Goal: Complete application form

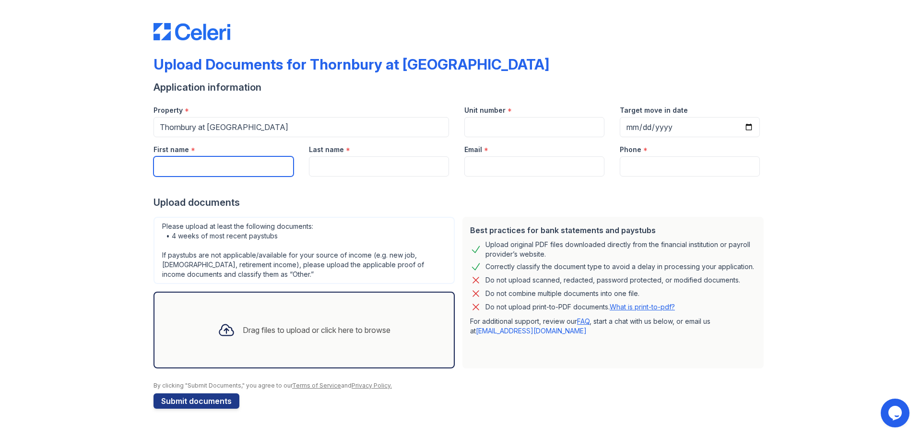
click at [178, 170] on input "First name" at bounding box center [223, 166] width 140 height 20
type input "[PERSON_NAME]"
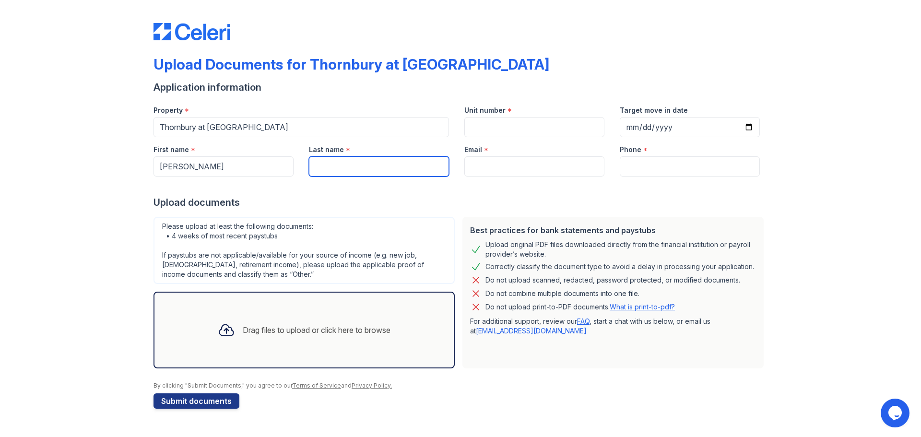
type input "M"
drag, startPoint x: 341, startPoint y: 166, endPoint x: 351, endPoint y: 176, distance: 13.9
click at [342, 166] on input "[PERSON_NAME]" at bounding box center [379, 166] width 140 height 20
type input "[PERSON_NAME]"
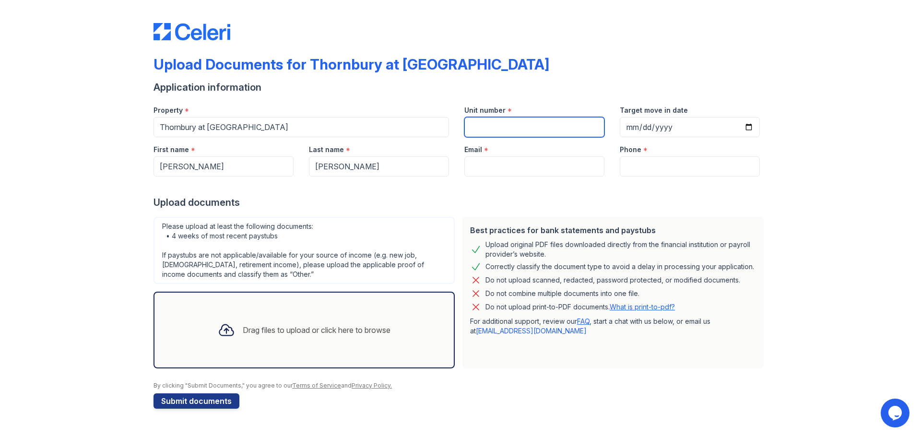
click at [477, 125] on input "Unit number" at bounding box center [534, 127] width 140 height 20
type input "1134"
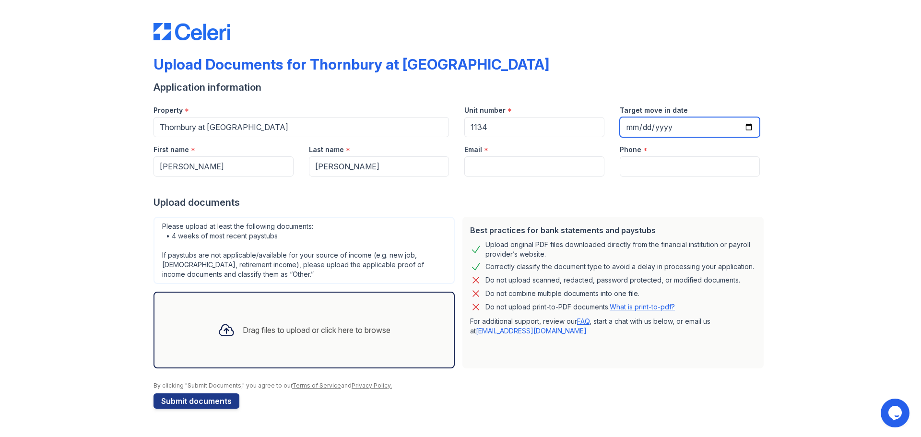
click at [647, 127] on input "Target move in date" at bounding box center [690, 127] width 140 height 20
click at [750, 129] on input "Target move in date" at bounding box center [690, 127] width 140 height 20
type input "[DATE]"
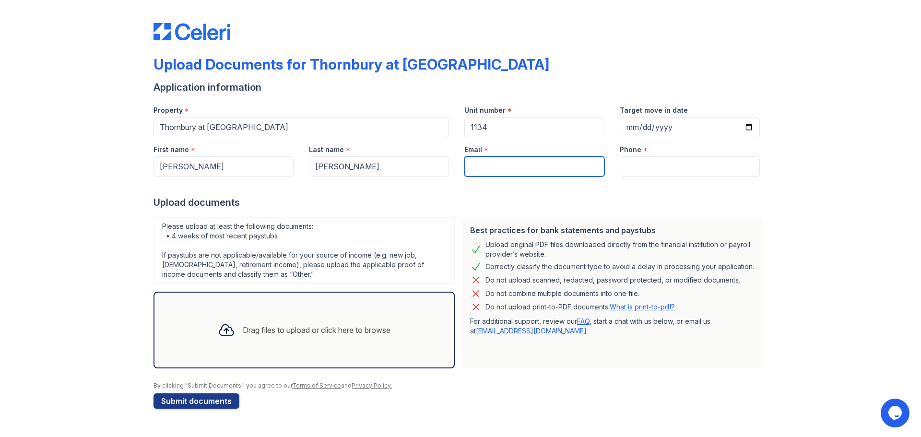
click at [480, 164] on input "Email" at bounding box center [534, 166] width 140 height 20
type input "[EMAIL_ADDRESS][DOMAIN_NAME]"
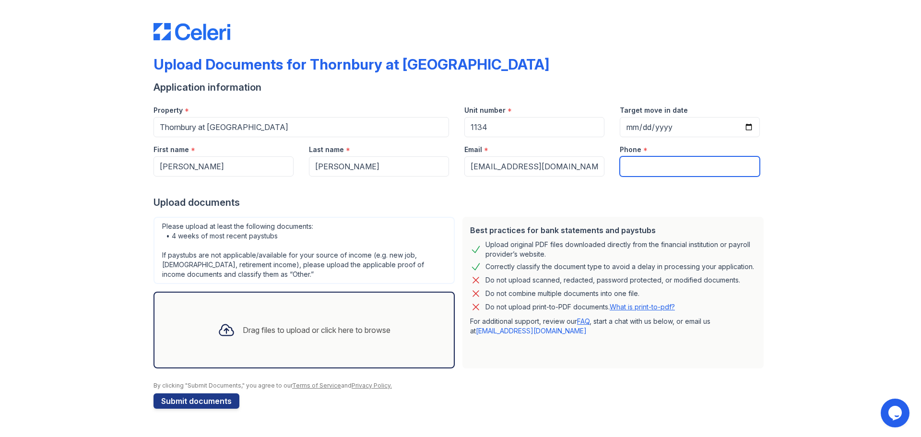
click at [623, 164] on input "Phone" at bounding box center [690, 166] width 140 height 20
type input "3463075344"
click at [645, 197] on div "Upload documents" at bounding box center [460, 202] width 614 height 13
click at [256, 328] on div "Drag files to upload or click here to browse" at bounding box center [317, 330] width 148 height 12
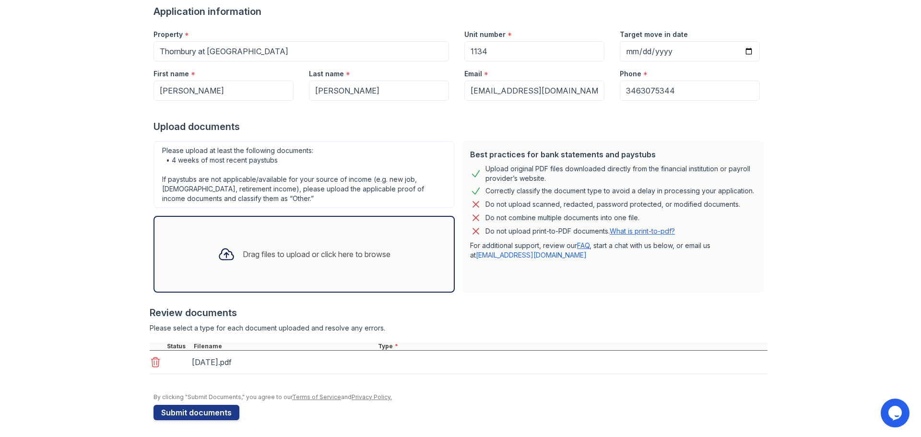
scroll to position [78, 0]
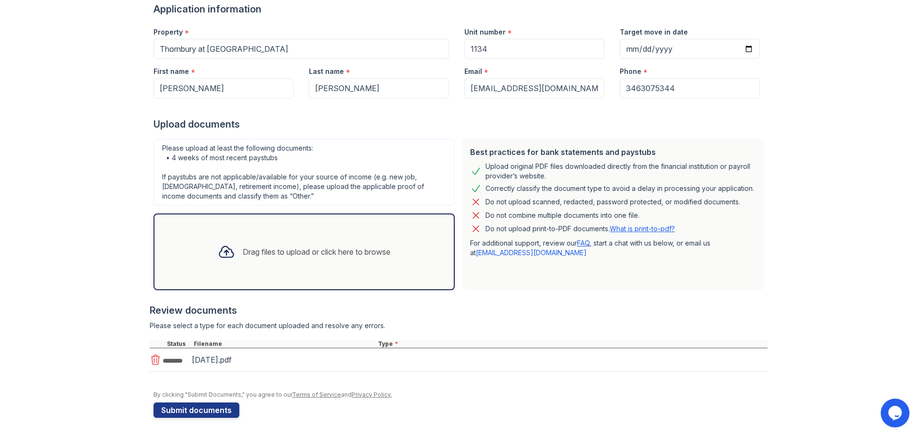
click at [271, 250] on div "Drag files to upload or click here to browse" at bounding box center [317, 252] width 148 height 12
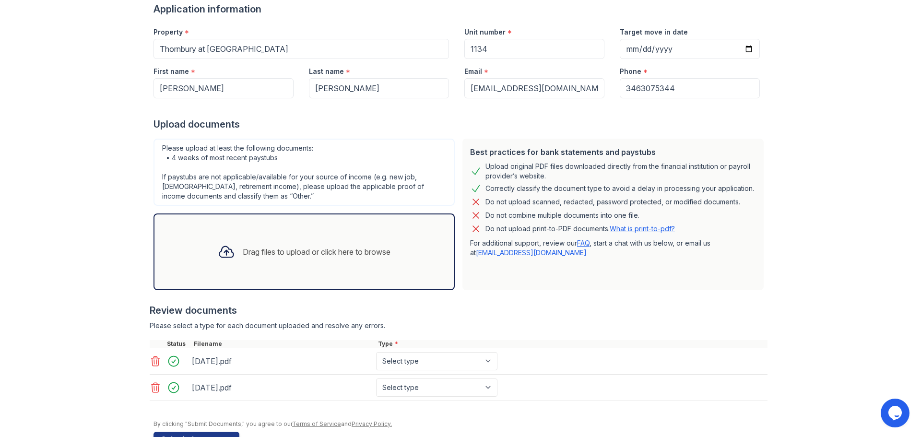
click at [243, 255] on div "Drag files to upload or click here to browse" at bounding box center [317, 252] width 148 height 12
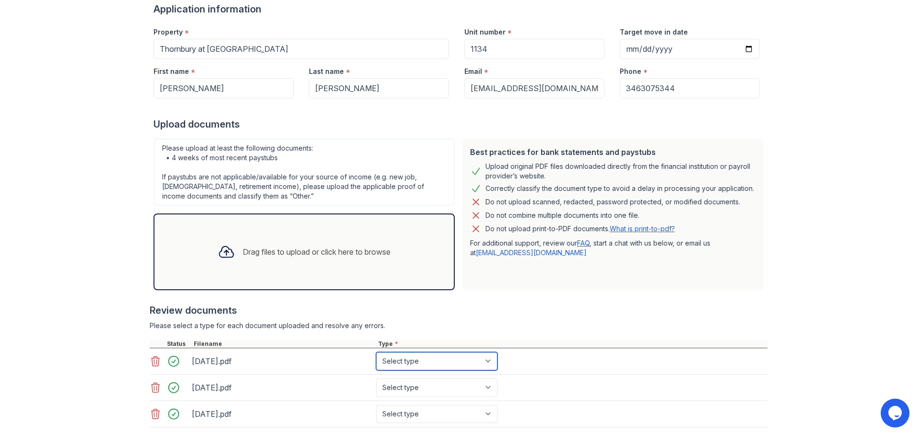
click at [440, 365] on select "Select type Paystub Bank Statement Offer Letter Tax Documents Benefit Award Let…" at bounding box center [436, 361] width 121 height 18
select select "paystub"
click at [376, 352] on select "Select type Paystub Bank Statement Offer Letter Tax Documents Benefit Award Let…" at bounding box center [436, 361] width 121 height 18
click at [427, 388] on select "Select type Paystub Bank Statement Offer Letter Tax Documents Benefit Award Let…" at bounding box center [436, 387] width 121 height 18
select select "paystub"
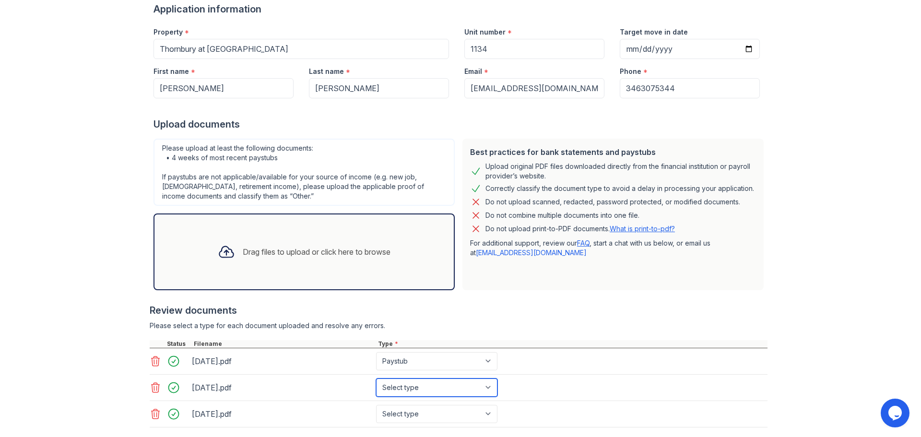
click at [376, 378] on select "Select type Paystub Bank Statement Offer Letter Tax Documents Benefit Award Let…" at bounding box center [436, 387] width 121 height 18
click at [417, 409] on select "Select type Paystub Bank Statement Offer Letter Tax Documents Benefit Award Let…" at bounding box center [436, 414] width 121 height 18
select select "paystub"
click at [376, 405] on select "Select type Paystub Bank Statement Offer Letter Tax Documents Benefit Award Let…" at bounding box center [436, 414] width 121 height 18
click at [479, 329] on div "Please select a type for each document uploaded and resolve any errors." at bounding box center [459, 326] width 618 height 10
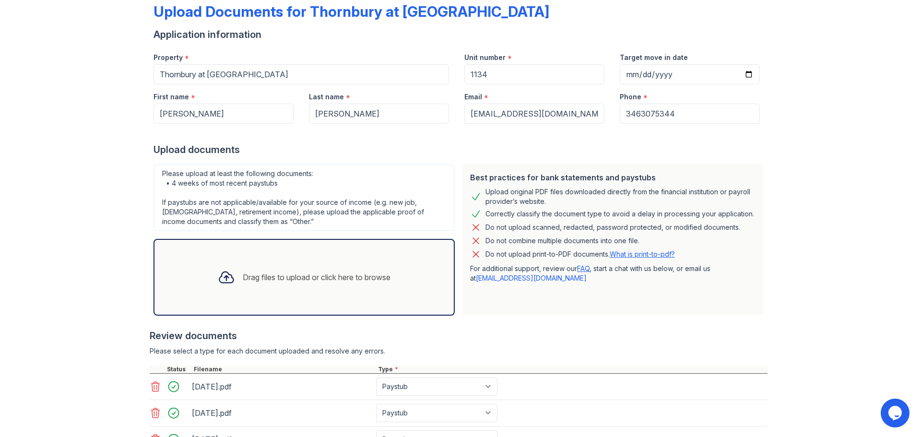
scroll to position [134, 0]
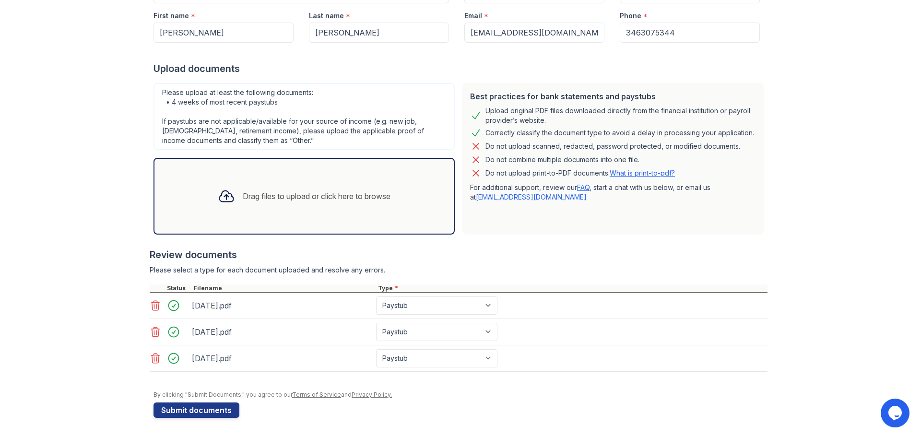
click at [248, 202] on div "Drag files to upload or click here to browse" at bounding box center [304, 196] width 188 height 33
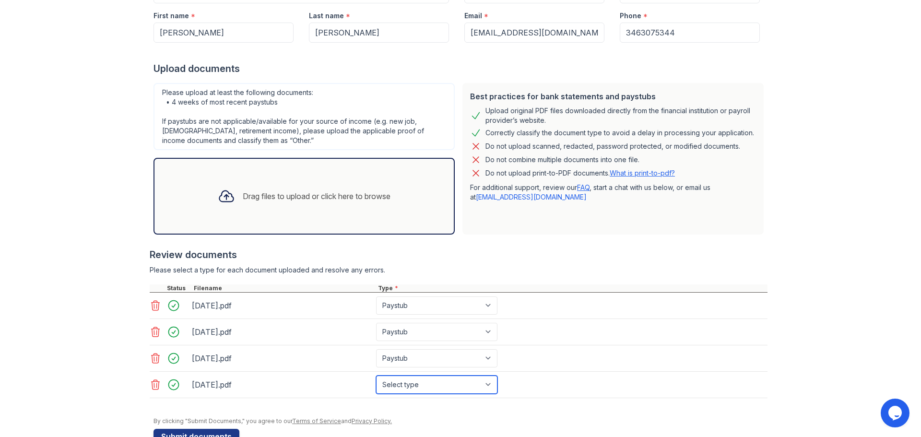
click at [467, 386] on select "Select type Paystub Bank Statement Offer Letter Tax Documents Benefit Award Let…" at bounding box center [436, 384] width 121 height 18
select select "paystub"
click at [376, 375] on select "Select type Paystub Bank Statement Offer Letter Tax Documents Benefit Award Let…" at bounding box center [436, 384] width 121 height 18
click at [436, 385] on select "Select type Paystub Bank Statement Offer Letter Tax Documents Benefit Award Let…" at bounding box center [436, 384] width 121 height 18
click at [538, 374] on div "[DATE].pdf Select type Paystub Bank Statement Offer Letter Tax Documents Benefi…" at bounding box center [459, 385] width 618 height 26
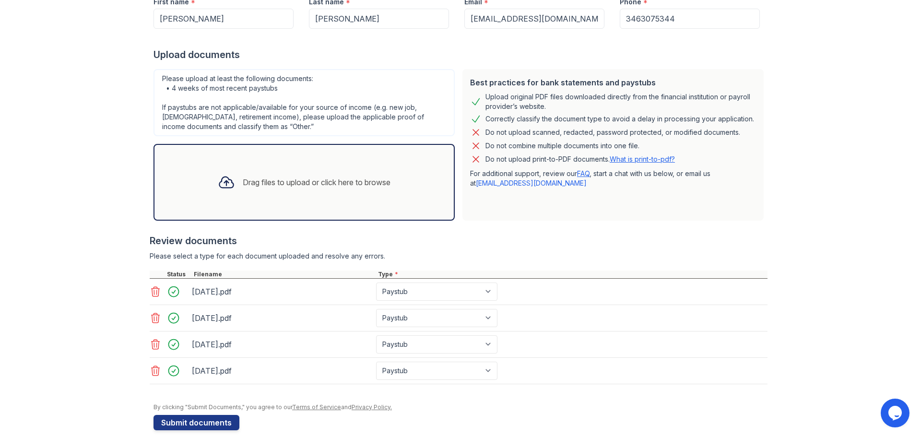
scroll to position [160, 0]
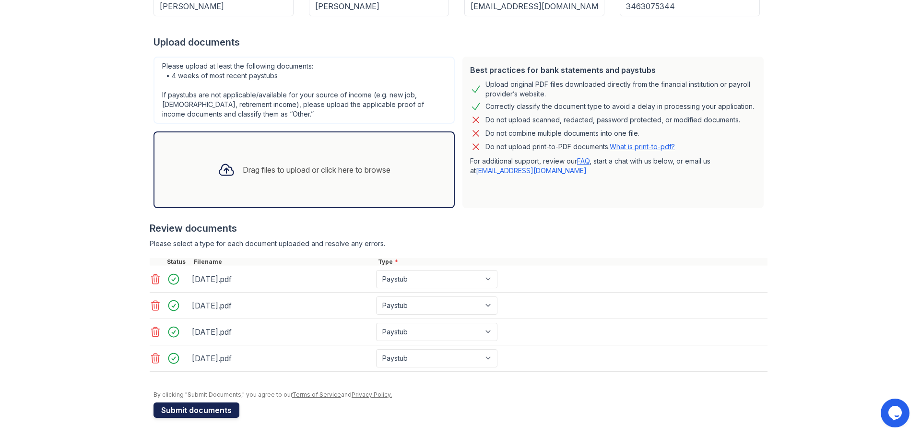
click at [194, 408] on button "Submit documents" at bounding box center [196, 409] width 86 height 15
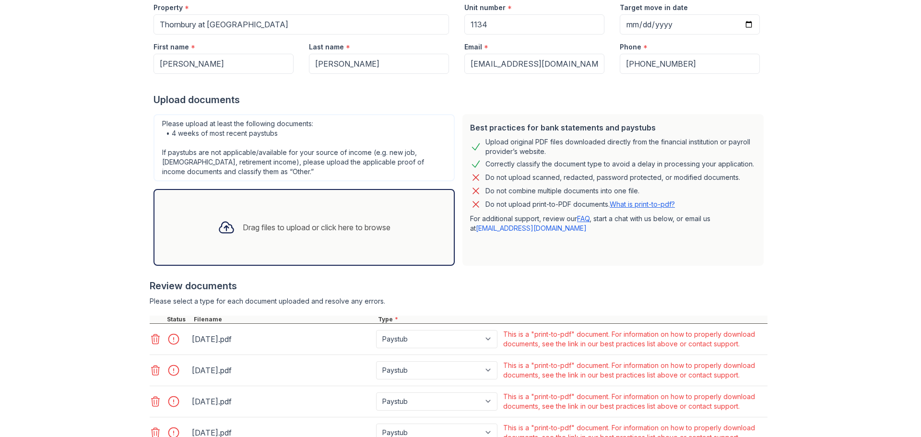
scroll to position [206, 0]
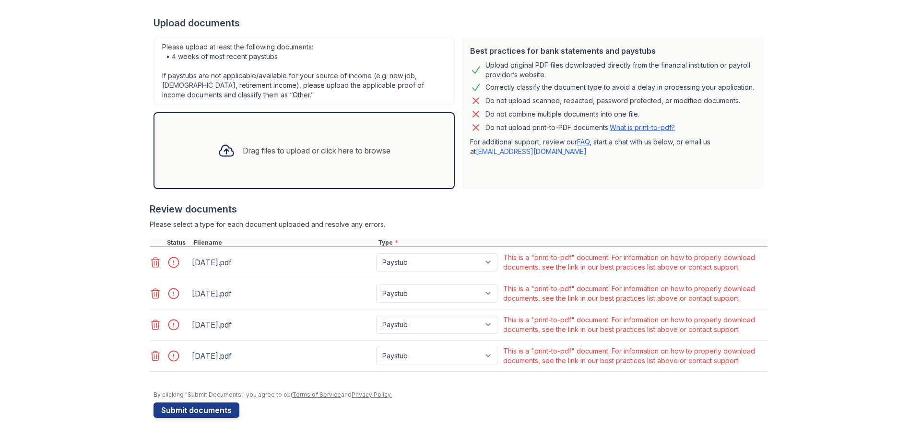
click at [154, 261] on icon at bounding box center [156, 263] width 12 height 12
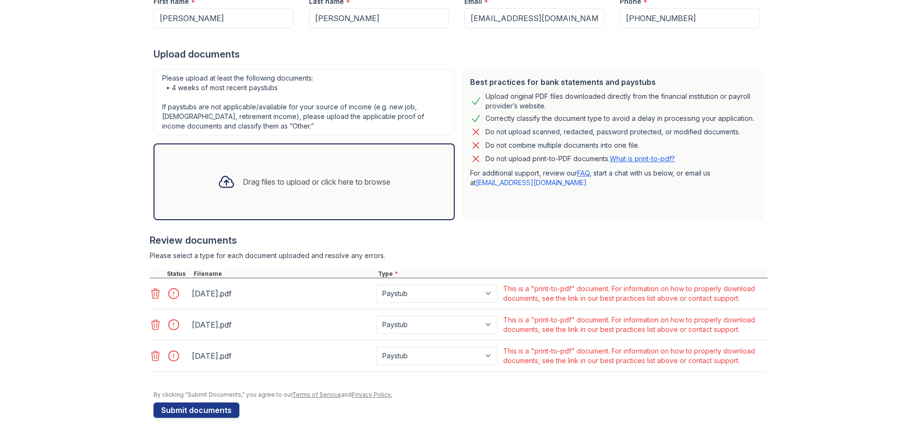
drag, startPoint x: 156, startPoint y: 294, endPoint x: 153, endPoint y: 311, distance: 17.0
click at [155, 294] on icon at bounding box center [156, 294] width 12 height 12
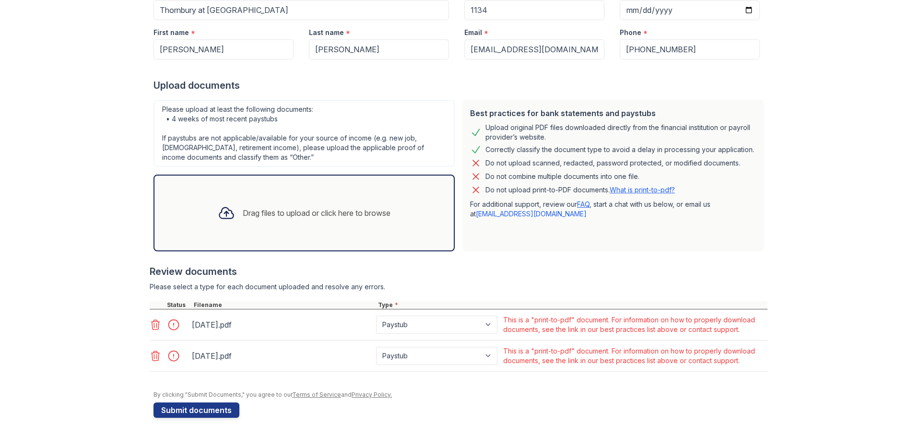
click at [153, 328] on icon at bounding box center [156, 325] width 8 height 10
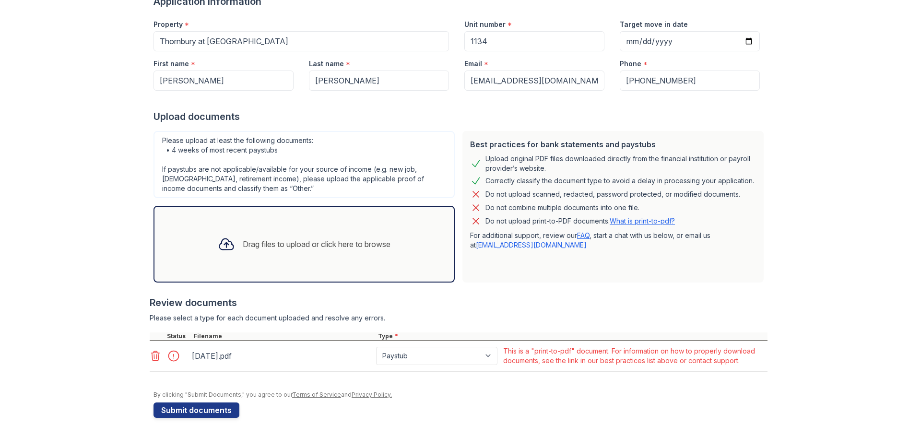
click at [152, 356] on icon at bounding box center [156, 356] width 12 height 12
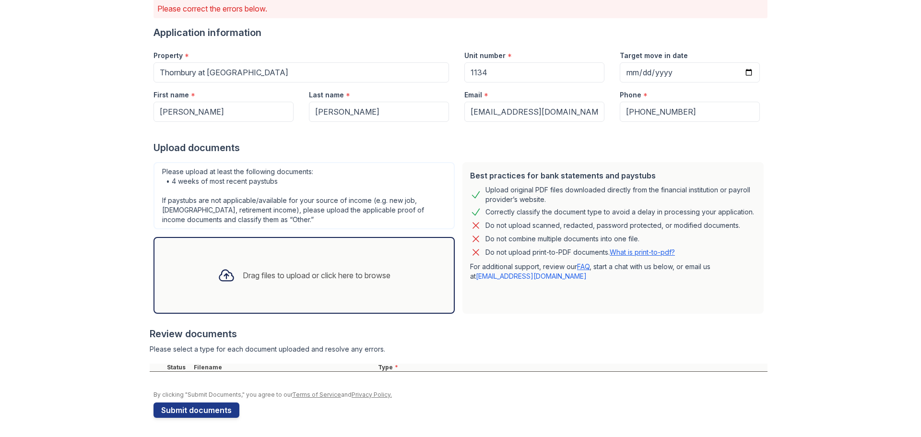
scroll to position [82, 0]
click at [433, 330] on div "Review documents" at bounding box center [459, 333] width 618 height 13
click at [183, 408] on button "Submit documents" at bounding box center [196, 409] width 86 height 15
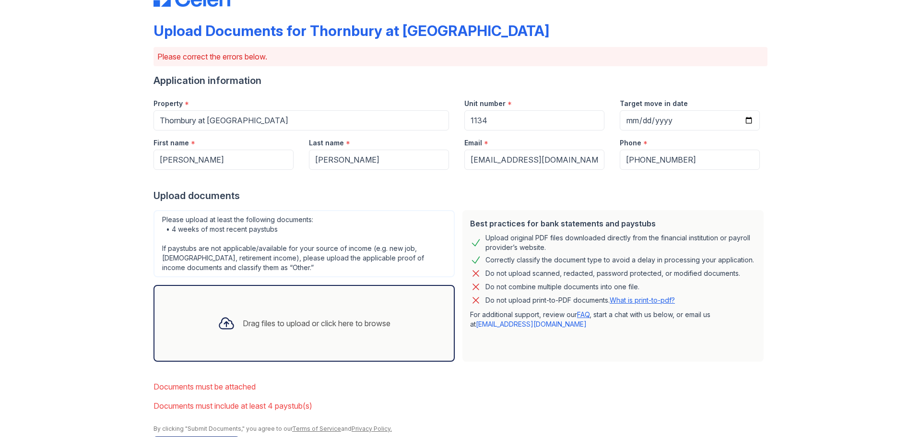
scroll to position [68, 0]
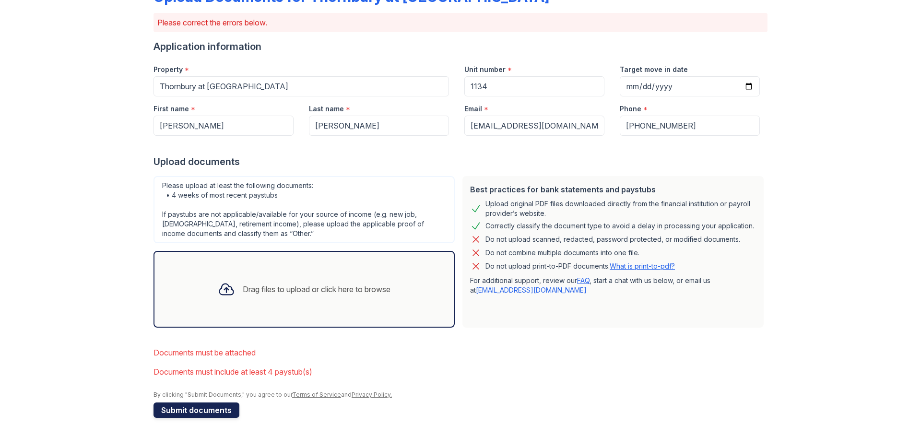
click at [191, 409] on button "Submit documents" at bounding box center [196, 409] width 86 height 15
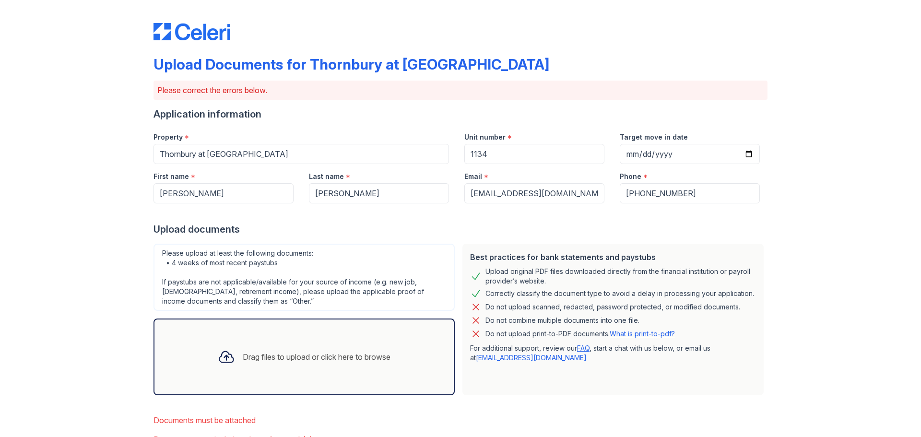
click at [277, 354] on div "Drag files to upload or click here to browse" at bounding box center [317, 357] width 148 height 12
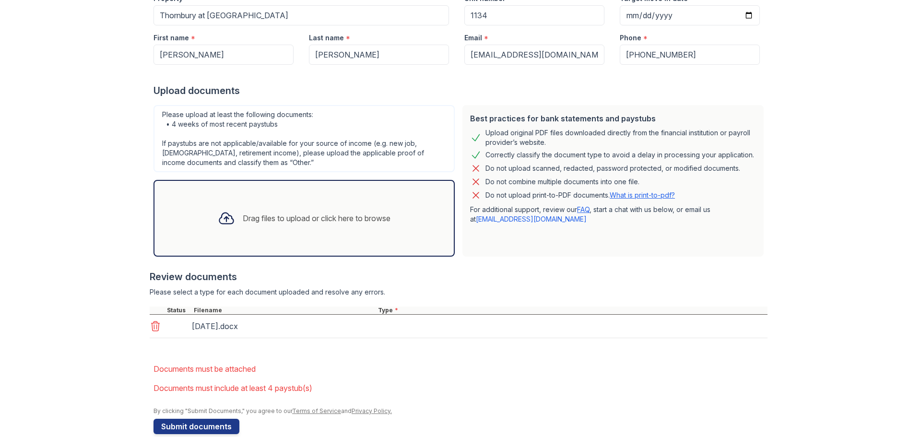
scroll to position [155, 0]
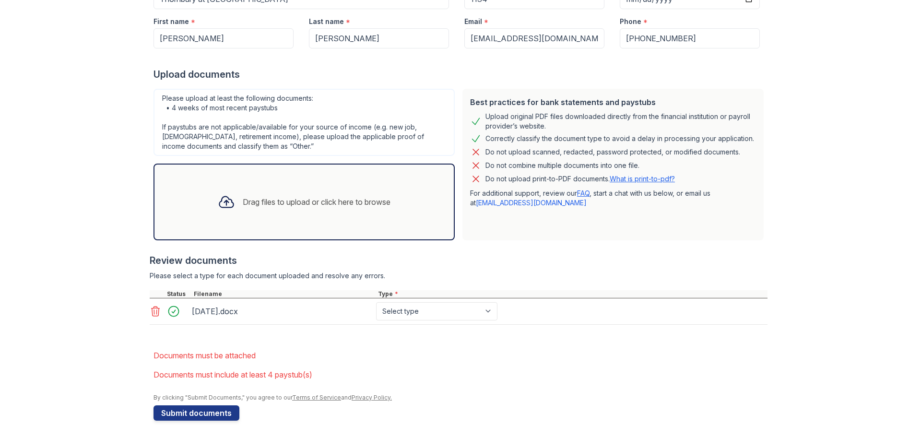
click at [270, 209] on div "Drag files to upload or click here to browse" at bounding box center [304, 202] width 188 height 33
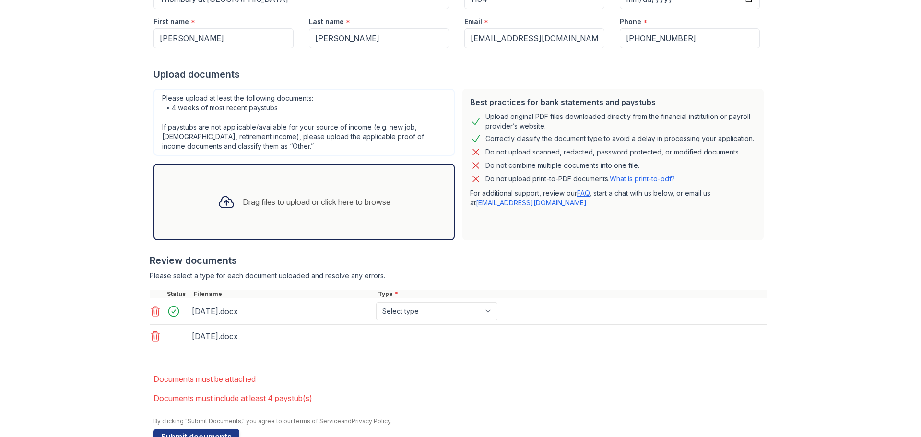
click at [273, 202] on div "Drag files to upload or click here to browse" at bounding box center [317, 202] width 148 height 12
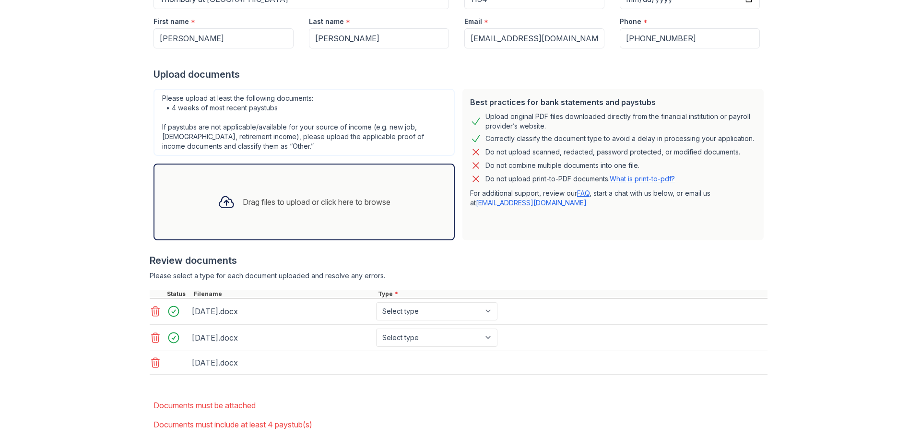
click at [262, 203] on div "Drag files to upload or click here to browse" at bounding box center [317, 202] width 148 height 12
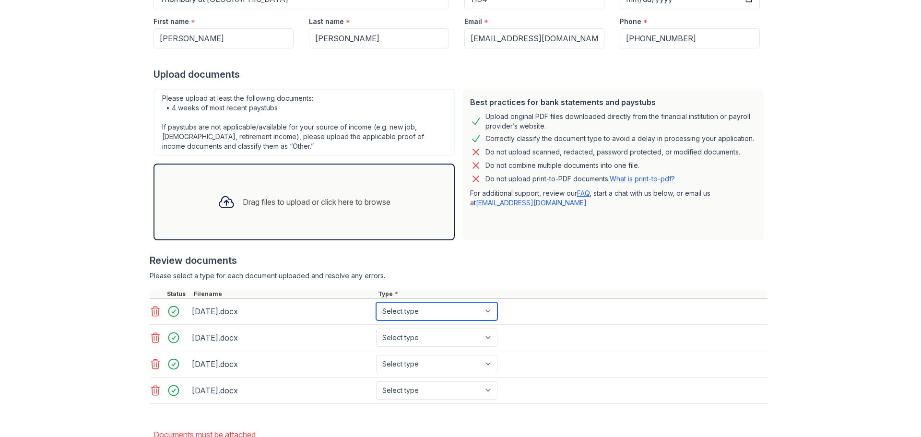
click at [444, 306] on select "Select type Paystub Bank Statement Offer Letter Tax Documents Benefit Award Let…" at bounding box center [436, 311] width 121 height 18
select select "paystub"
click at [376, 302] on select "Select type Paystub Bank Statement Offer Letter Tax Documents Benefit Award Let…" at bounding box center [436, 311] width 121 height 18
click at [430, 336] on select "Select type Paystub Bank Statement Offer Letter Tax Documents Benefit Award Let…" at bounding box center [436, 337] width 121 height 18
click at [376, 328] on select "Select type Paystub Bank Statement Offer Letter Tax Documents Benefit Award Let…" at bounding box center [436, 337] width 121 height 18
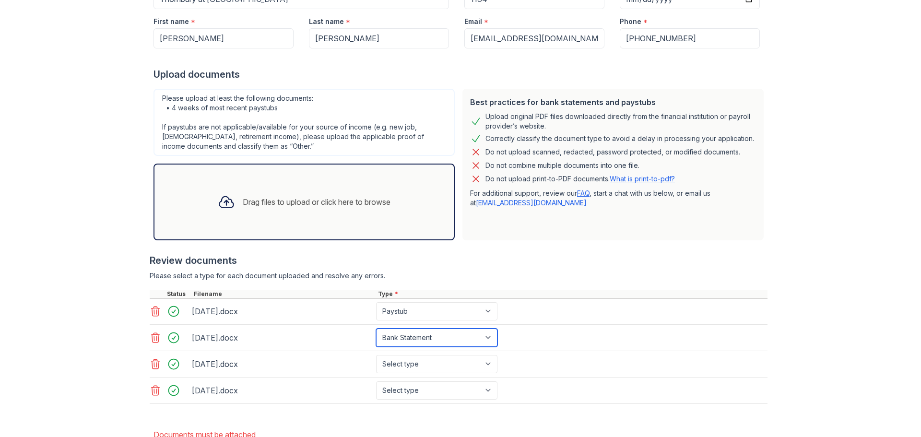
drag, startPoint x: 425, startPoint y: 339, endPoint x: 421, endPoint y: 335, distance: 5.8
click at [425, 338] on select "Select type Paystub Bank Statement Offer Letter Tax Documents Benefit Award Let…" at bounding box center [436, 337] width 121 height 18
select select "paystub"
click at [376, 328] on select "Select type Paystub Bank Statement Offer Letter Tax Documents Benefit Award Let…" at bounding box center [436, 337] width 121 height 18
click at [421, 363] on select "Select type Paystub Bank Statement Offer Letter Tax Documents Benefit Award Let…" at bounding box center [436, 364] width 121 height 18
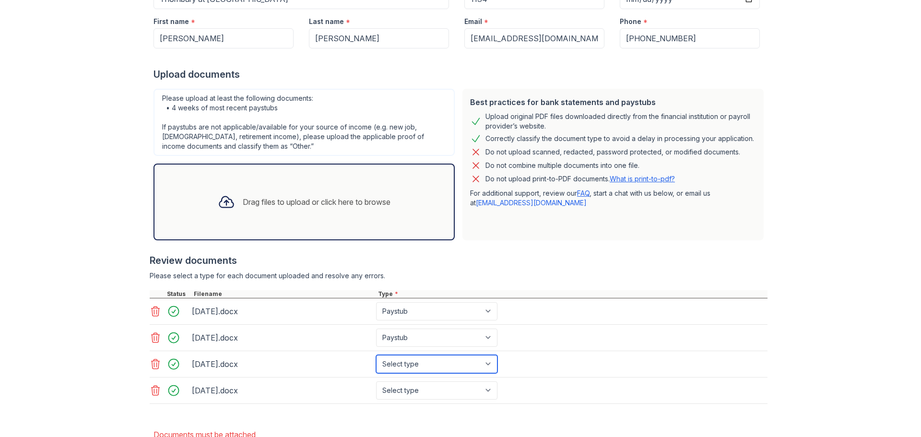
select select "paystub"
click at [376, 355] on select "Select type Paystub Bank Statement Offer Letter Tax Documents Benefit Award Let…" at bounding box center [436, 364] width 121 height 18
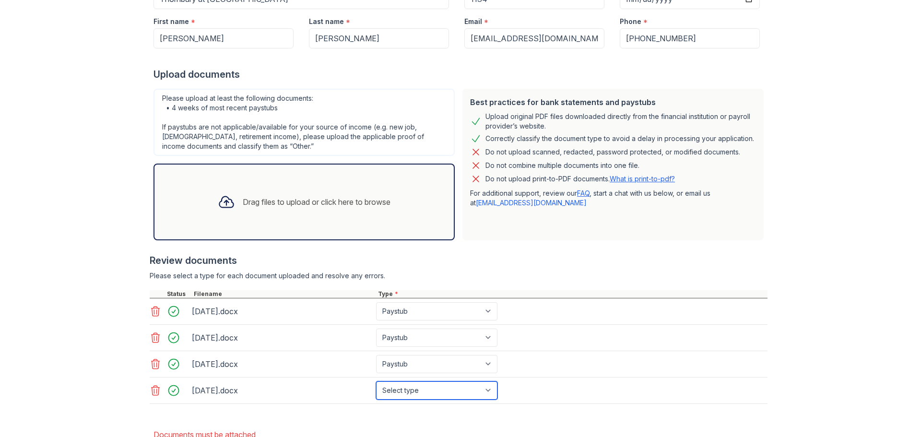
click at [417, 389] on select "Select type Paystub Bank Statement Offer Letter Tax Documents Benefit Award Let…" at bounding box center [436, 390] width 121 height 18
select select "paystub"
click at [376, 381] on select "Select type Paystub Bank Statement Offer Letter Tax Documents Benefit Award Let…" at bounding box center [436, 390] width 121 height 18
click at [536, 411] on div at bounding box center [459, 409] width 618 height 10
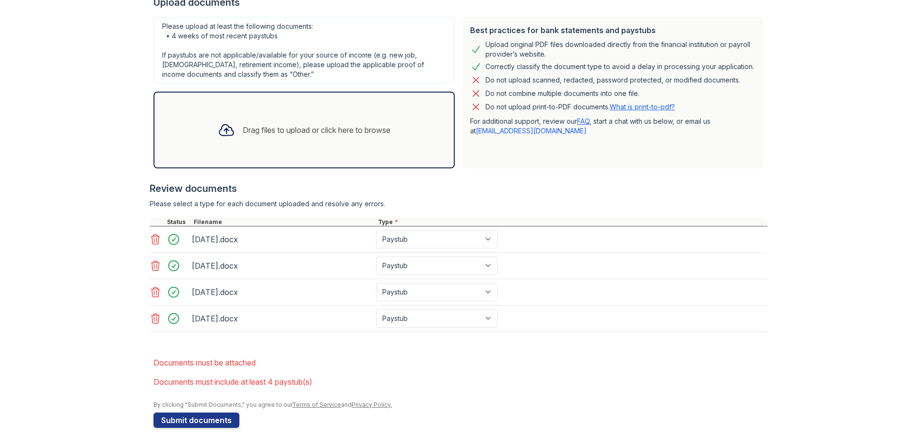
scroll to position [237, 0]
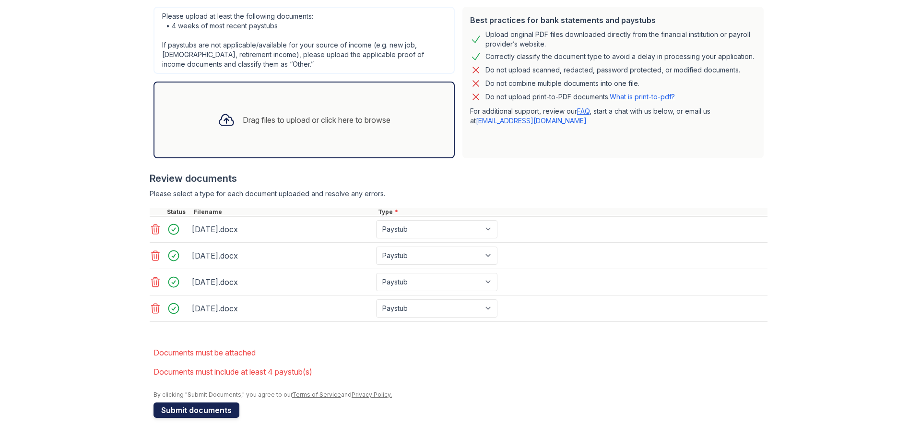
click at [195, 408] on button "Submit documents" at bounding box center [196, 409] width 86 height 15
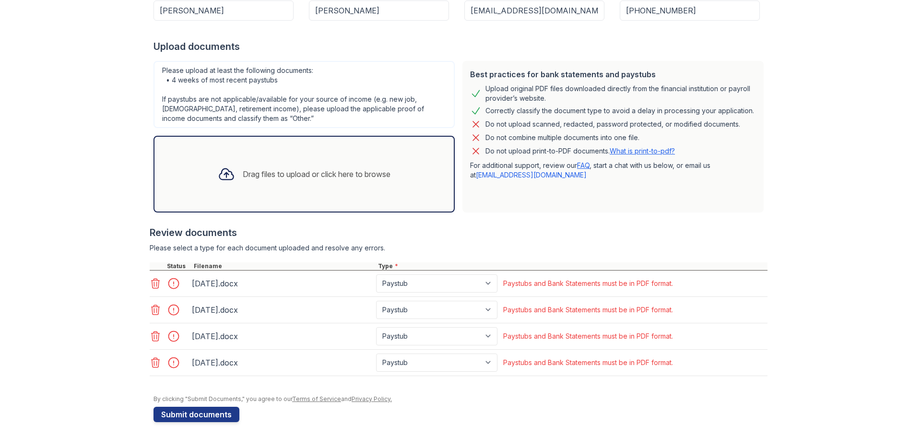
scroll to position [187, 0]
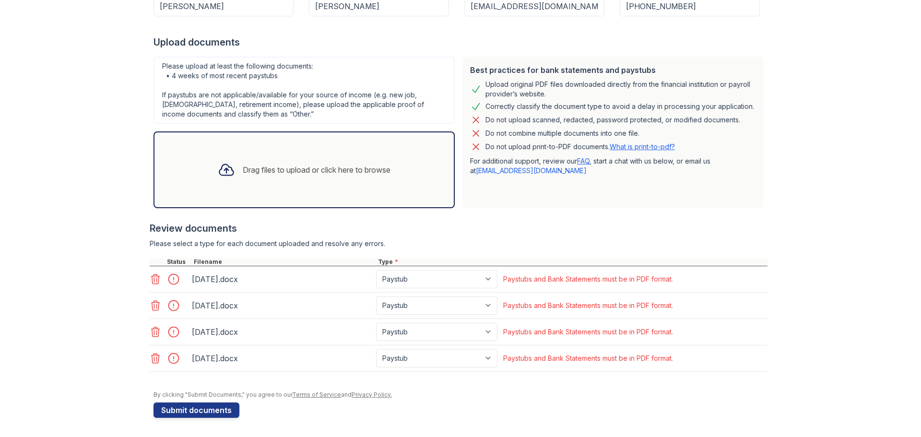
click at [150, 279] on icon at bounding box center [156, 279] width 12 height 12
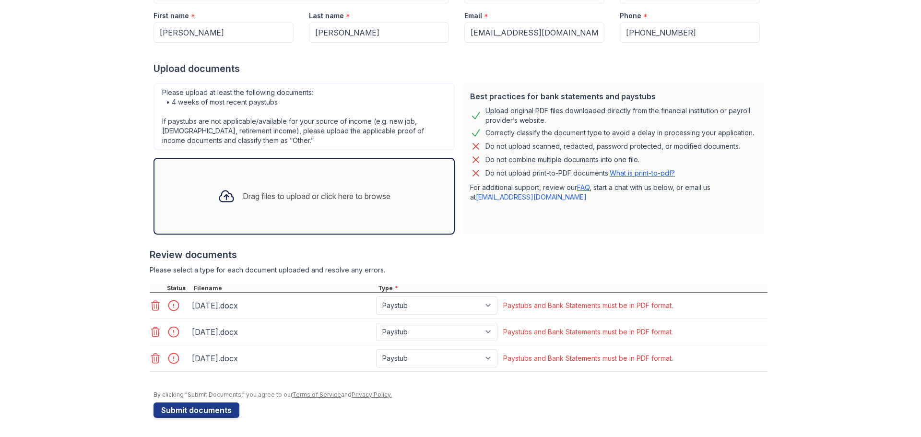
scroll to position [161, 0]
click at [150, 301] on icon at bounding box center [156, 306] width 12 height 12
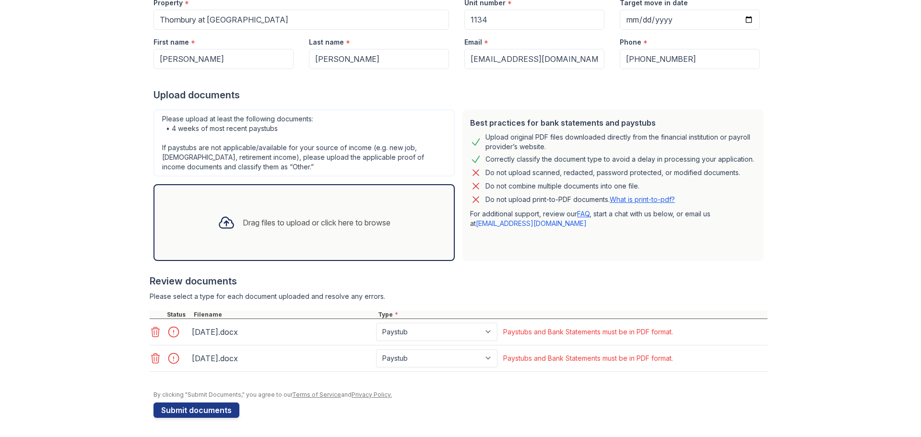
click at [152, 341] on div "[DATE].docx Paystub Bank Statement Offer Letter Tax Documents Benefit Award Let…" at bounding box center [459, 332] width 618 height 26
click at [152, 336] on icon at bounding box center [156, 332] width 12 height 12
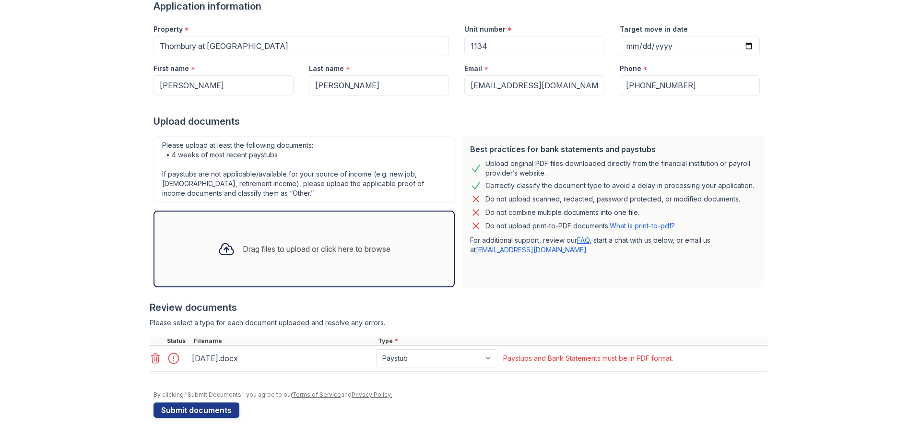
click at [152, 357] on icon at bounding box center [156, 358] width 8 height 10
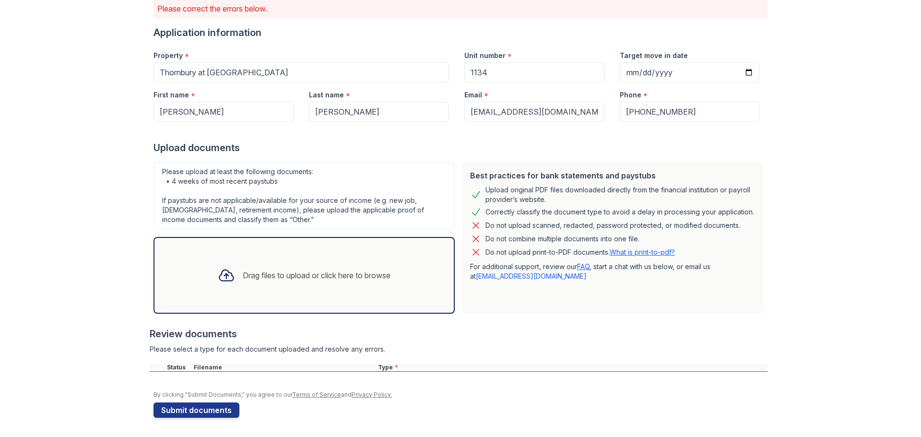
scroll to position [82, 0]
click at [232, 271] on div at bounding box center [226, 275] width 25 height 25
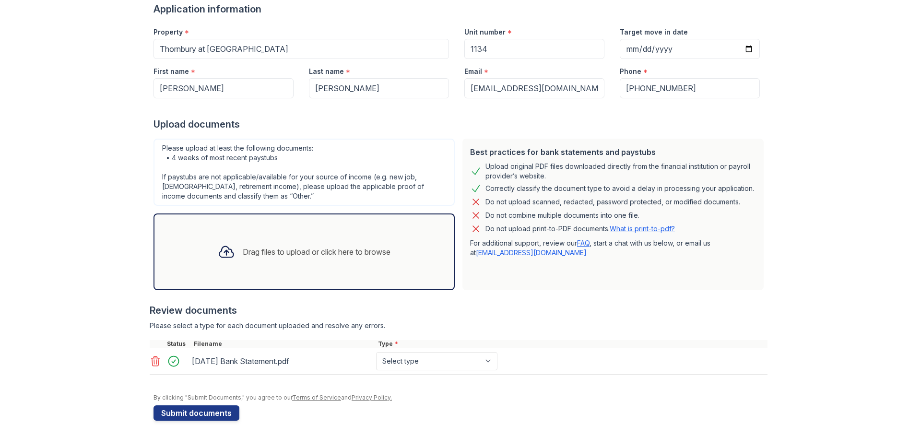
scroll to position [108, 0]
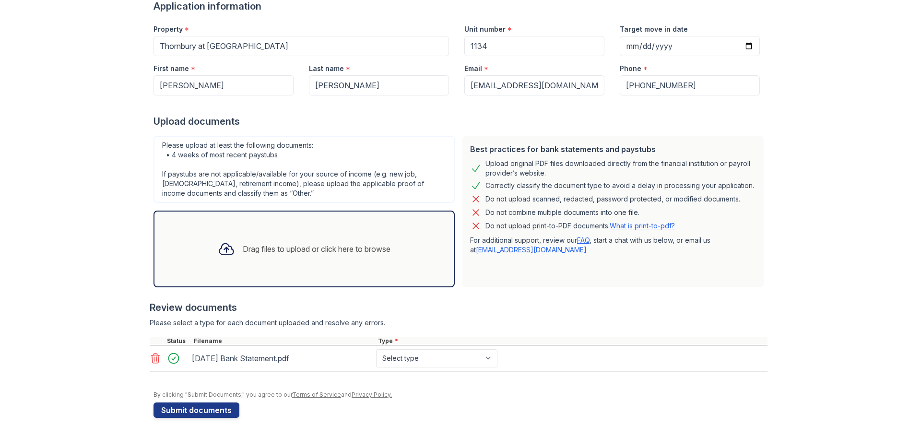
click at [261, 261] on div "Drag files to upload or click here to browse" at bounding box center [304, 249] width 188 height 33
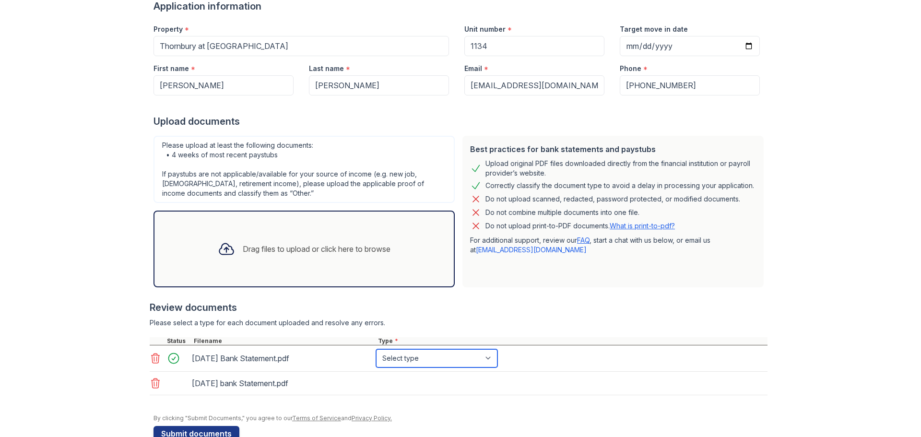
click at [412, 361] on select "Select type Paystub Bank Statement Offer Letter Tax Documents Benefit Award Let…" at bounding box center [436, 358] width 121 height 18
select select "paystub"
click at [376, 349] on select "Select type Paystub Bank Statement Offer Letter Tax Documents Benefit Award Let…" at bounding box center [436, 358] width 121 height 18
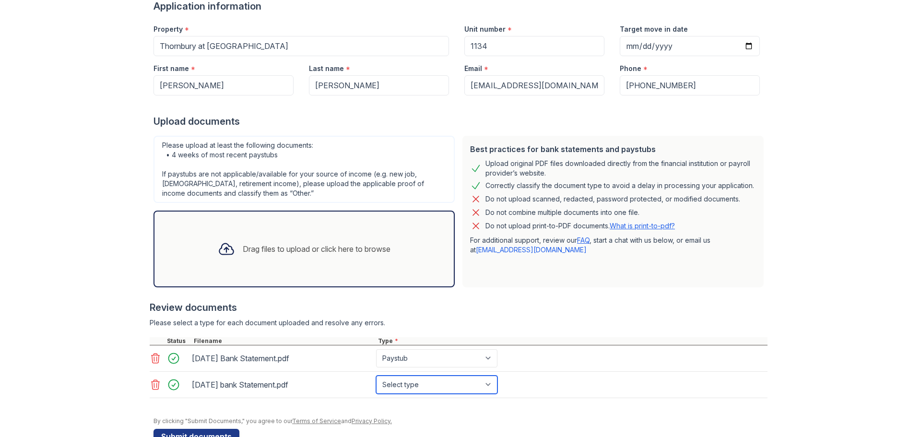
click at [413, 386] on select "Select type Paystub Bank Statement Offer Letter Tax Documents Benefit Award Let…" at bounding box center [436, 384] width 121 height 18
select select "bank_statement"
click at [376, 375] on select "Select type Paystub Bank Statement Offer Letter Tax Documents Benefit Award Let…" at bounding box center [436, 384] width 121 height 18
click at [407, 361] on select "Select type Paystub Bank Statement Offer Letter Tax Documents Benefit Award Let…" at bounding box center [436, 358] width 121 height 18
select select "bank_statement"
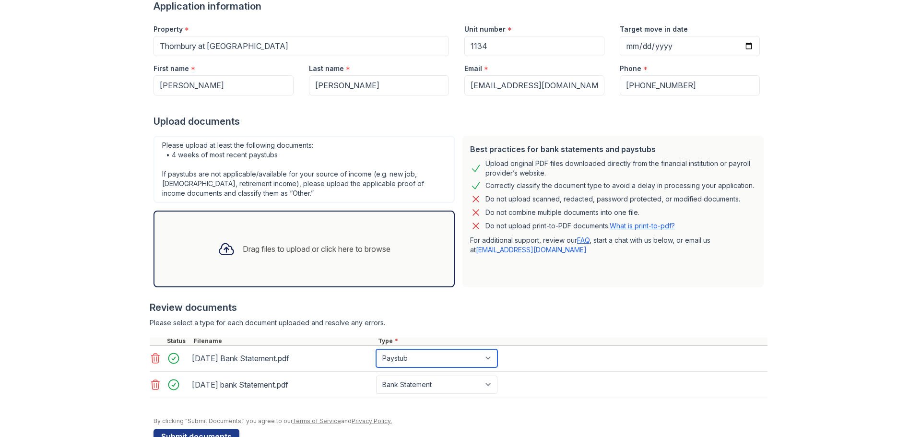
click at [376, 349] on select "Select type Paystub Bank Statement Offer Letter Tax Documents Benefit Award Let…" at bounding box center [436, 358] width 121 height 18
click at [560, 395] on div "[DATE] bank Statement.pdf Select type Paystub Bank Statement Offer Letter Tax D…" at bounding box center [459, 385] width 618 height 26
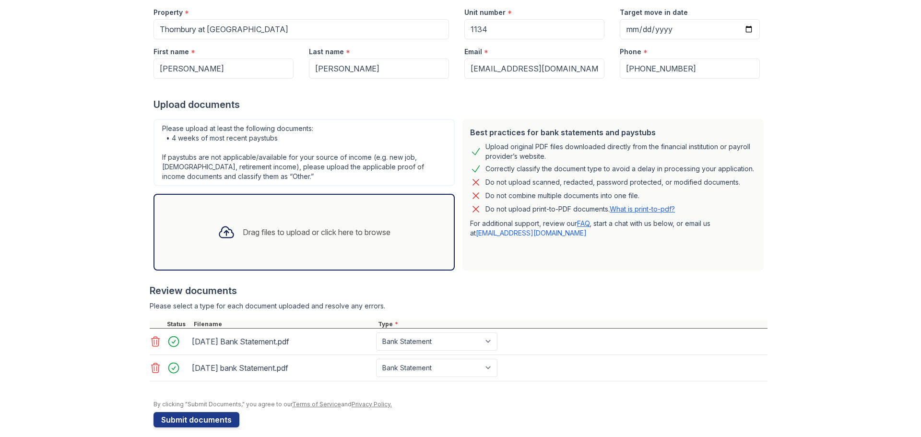
scroll to position [134, 0]
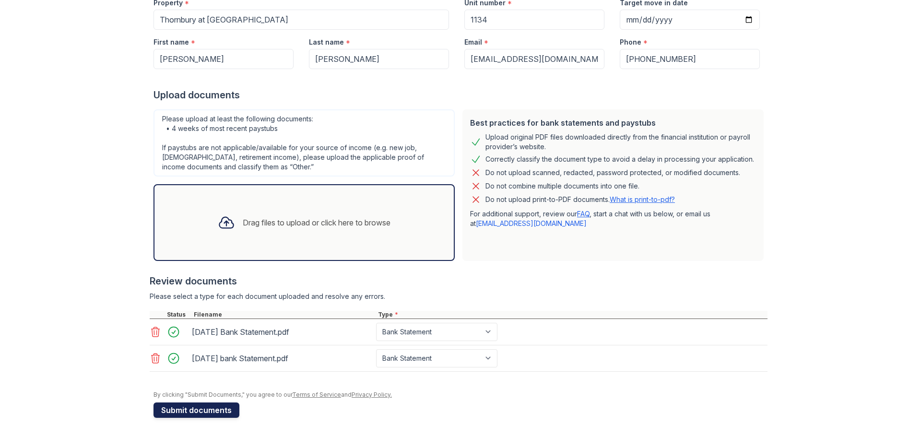
click at [197, 406] on button "Submit documents" at bounding box center [196, 409] width 86 height 15
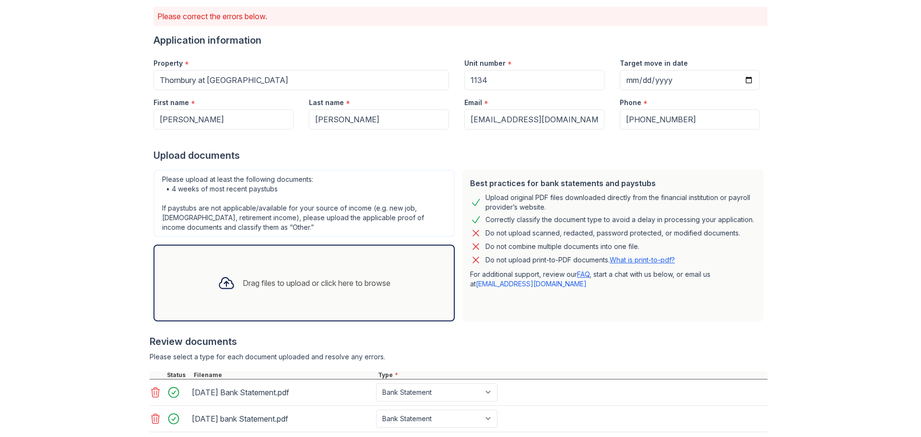
scroll to position [165, 0]
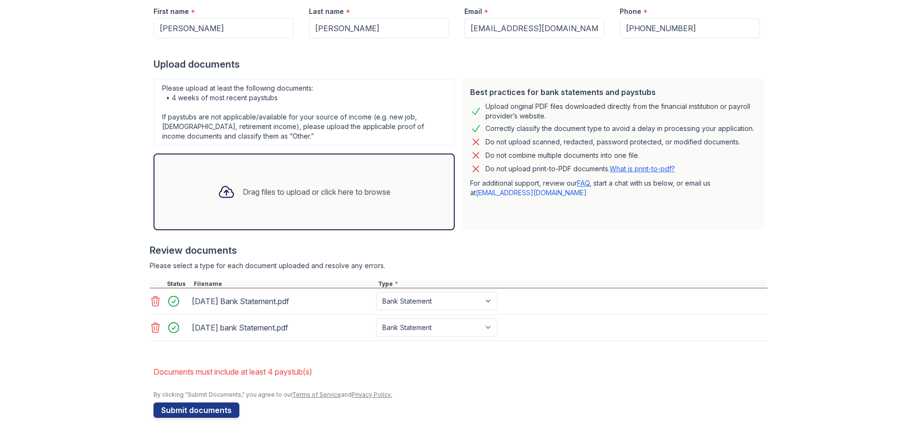
click at [243, 193] on div "Drag files to upload or click here to browse" at bounding box center [317, 192] width 148 height 12
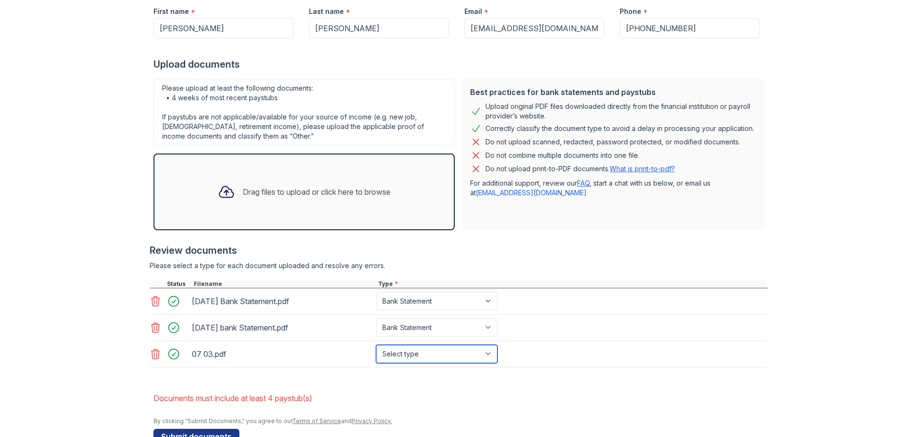
click at [414, 352] on select "Select type Paystub Bank Statement Offer Letter Tax Documents Benefit Award Let…" at bounding box center [436, 354] width 121 height 18
select select "paystub"
click at [376, 345] on select "Select type Paystub Bank Statement Offer Letter Tax Documents Benefit Award Let…" at bounding box center [436, 354] width 121 height 18
click at [206, 433] on button "Submit documents" at bounding box center [196, 436] width 86 height 15
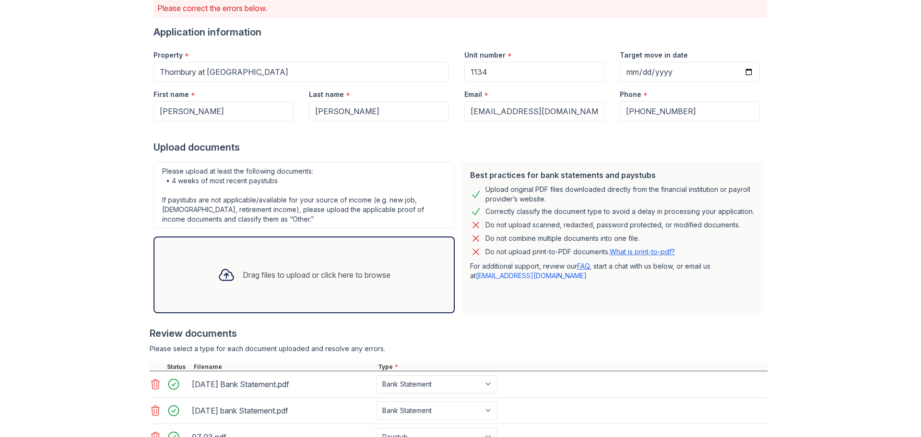
scroll to position [191, 0]
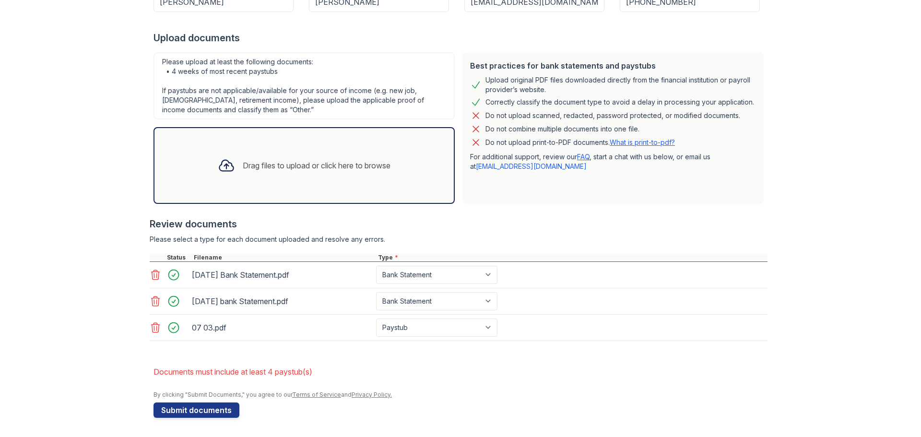
click at [296, 169] on div "Drag files to upload or click here to browse" at bounding box center [317, 166] width 148 height 12
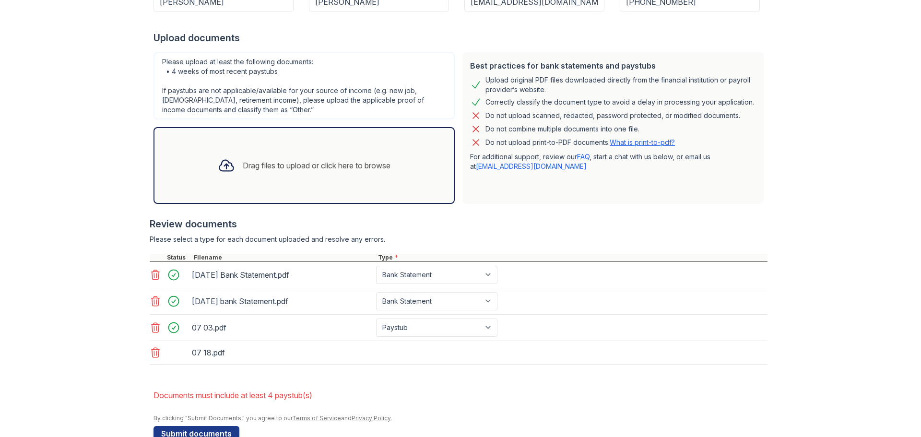
click at [247, 173] on div "Drag files to upload or click here to browse" at bounding box center [304, 165] width 188 height 33
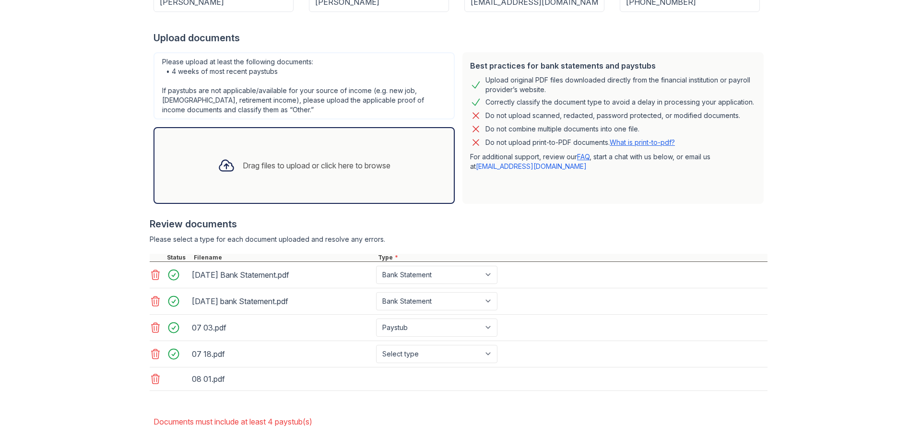
click at [271, 176] on div "Drag files to upload or click here to browse" at bounding box center [304, 165] width 188 height 33
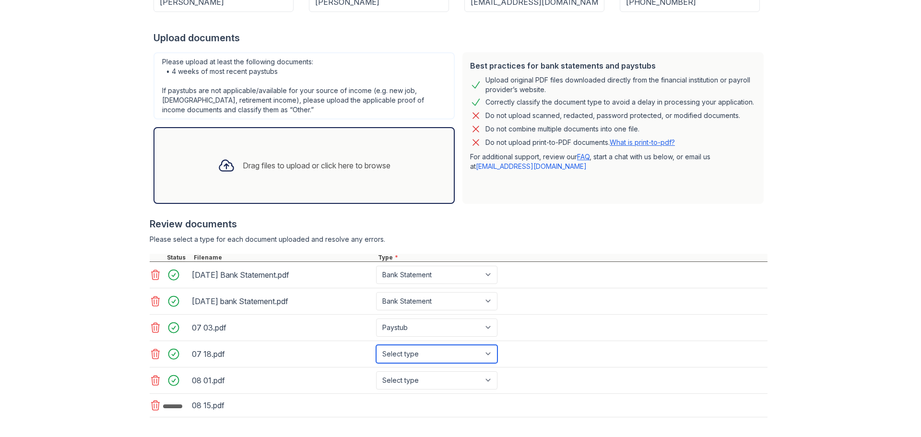
click at [419, 358] on select "Select type Paystub Bank Statement Offer Letter Tax Documents Benefit Award Let…" at bounding box center [436, 354] width 121 height 18
select select "paystub"
click at [376, 345] on select "Select type Paystub Bank Statement Offer Letter Tax Documents Benefit Award Let…" at bounding box center [436, 354] width 121 height 18
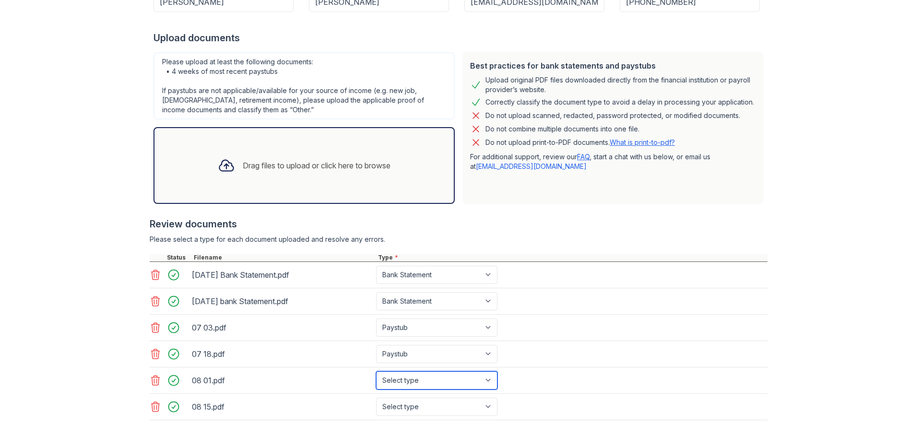
click at [419, 379] on select "Select type Paystub Bank Statement Offer Letter Tax Documents Benefit Award Let…" at bounding box center [436, 380] width 121 height 18
select select "paystub"
click at [376, 371] on select "Select type Paystub Bank Statement Offer Letter Tax Documents Benefit Award Let…" at bounding box center [436, 380] width 121 height 18
click at [437, 411] on select "Select type Paystub Bank Statement Offer Letter Tax Documents Benefit Award Let…" at bounding box center [436, 407] width 121 height 18
select select "paystub"
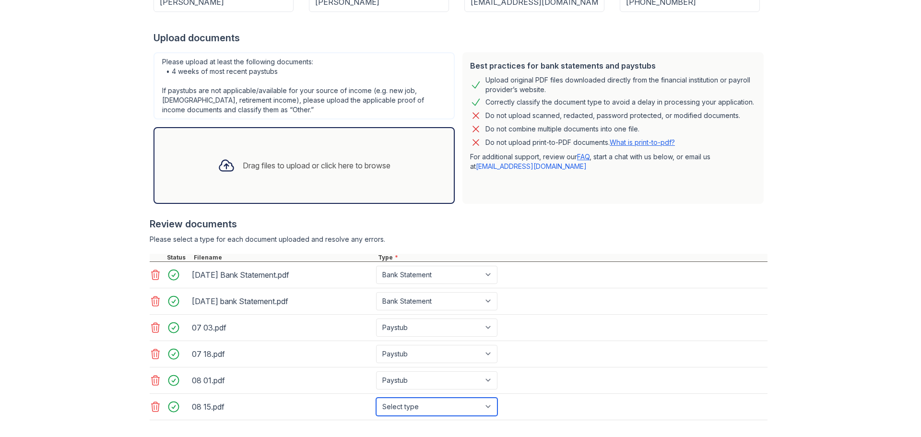
click at [376, 398] on select "Select type Paystub Bank Statement Offer Letter Tax Documents Benefit Award Let…" at bounding box center [436, 407] width 121 height 18
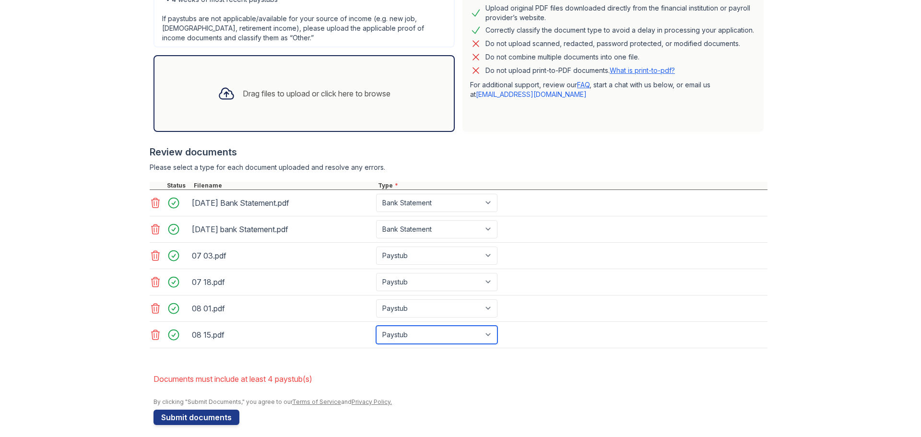
scroll to position [270, 0]
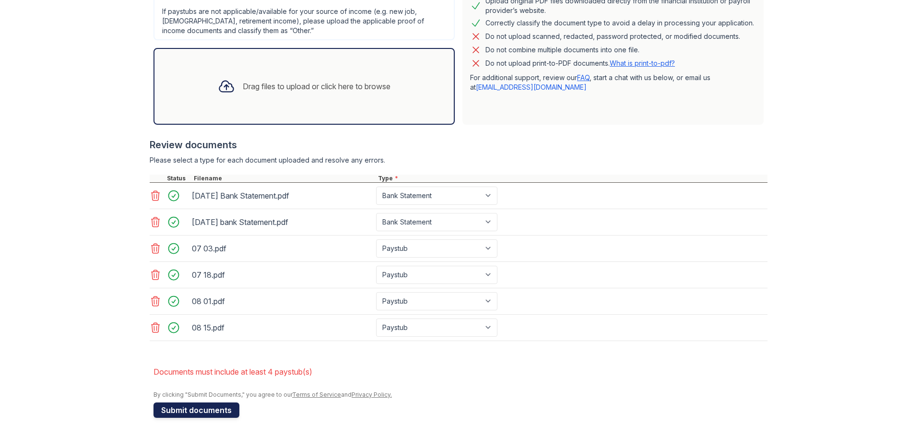
click at [187, 406] on button "Submit documents" at bounding box center [196, 409] width 86 height 15
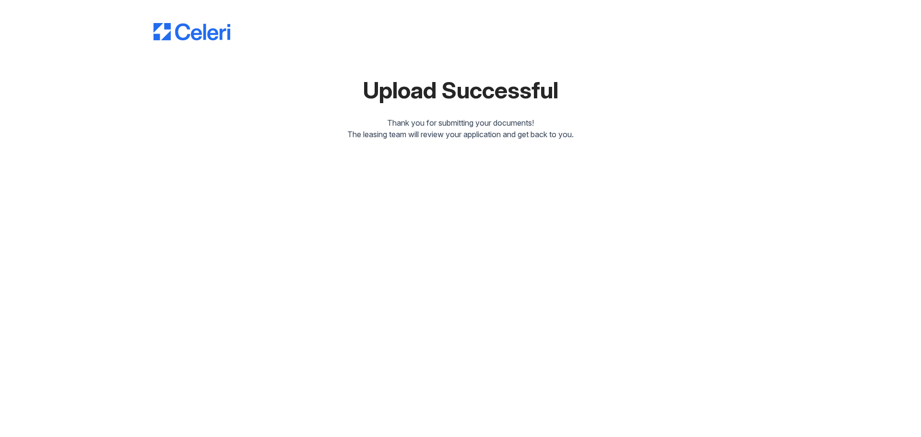
click at [553, 151] on div "Upload Successful Thank you for submitting your documents! The leasing team wil…" at bounding box center [460, 77] width 890 height 155
